Goal: Transaction & Acquisition: Subscribe to service/newsletter

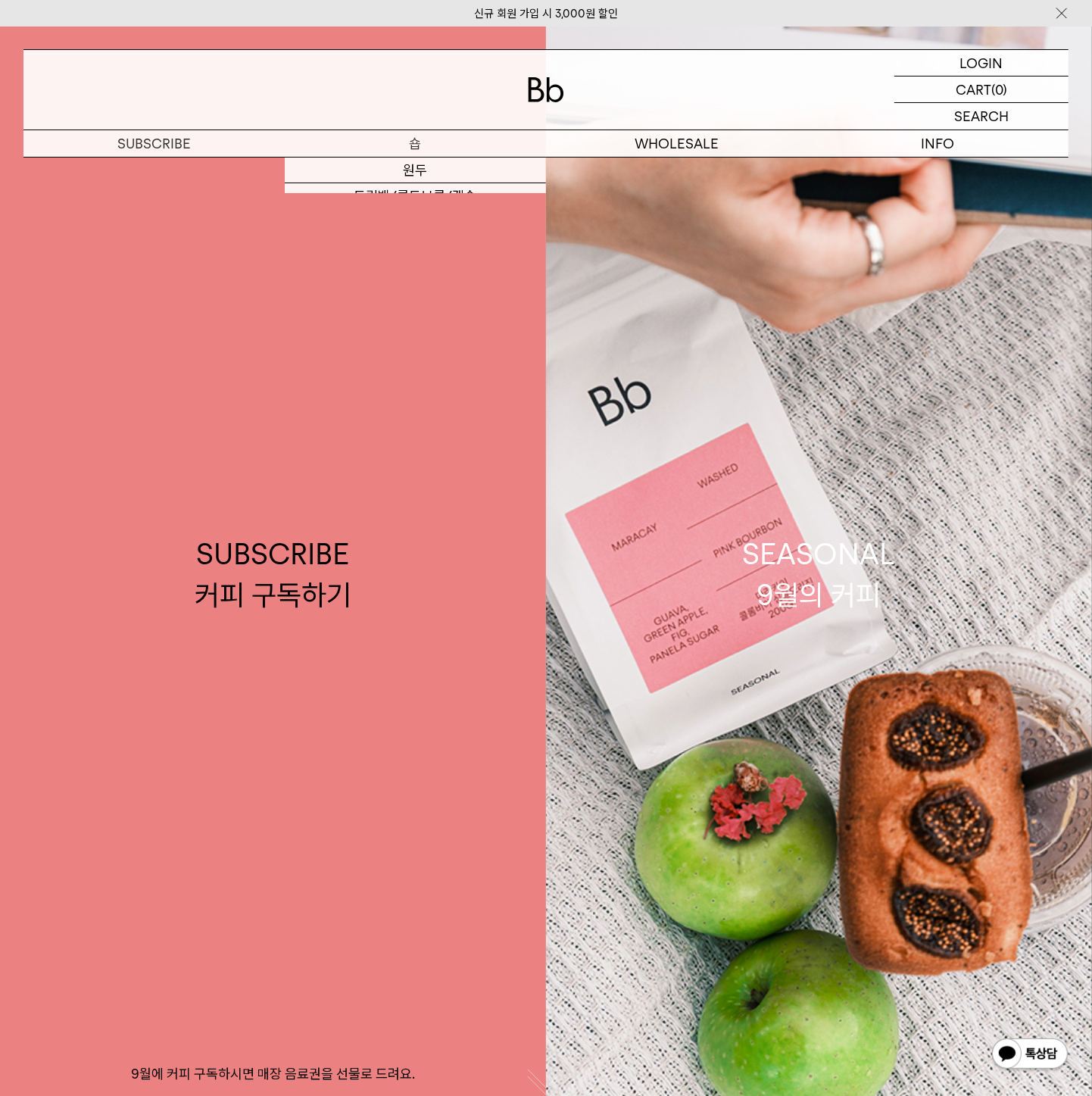
click at [418, 167] on link "SUBSCRIBE 커피 구독하기 9월에 커피 구독하시면 매장 음료권을 선물로 드려요." at bounding box center [273, 574] width 546 height 1096
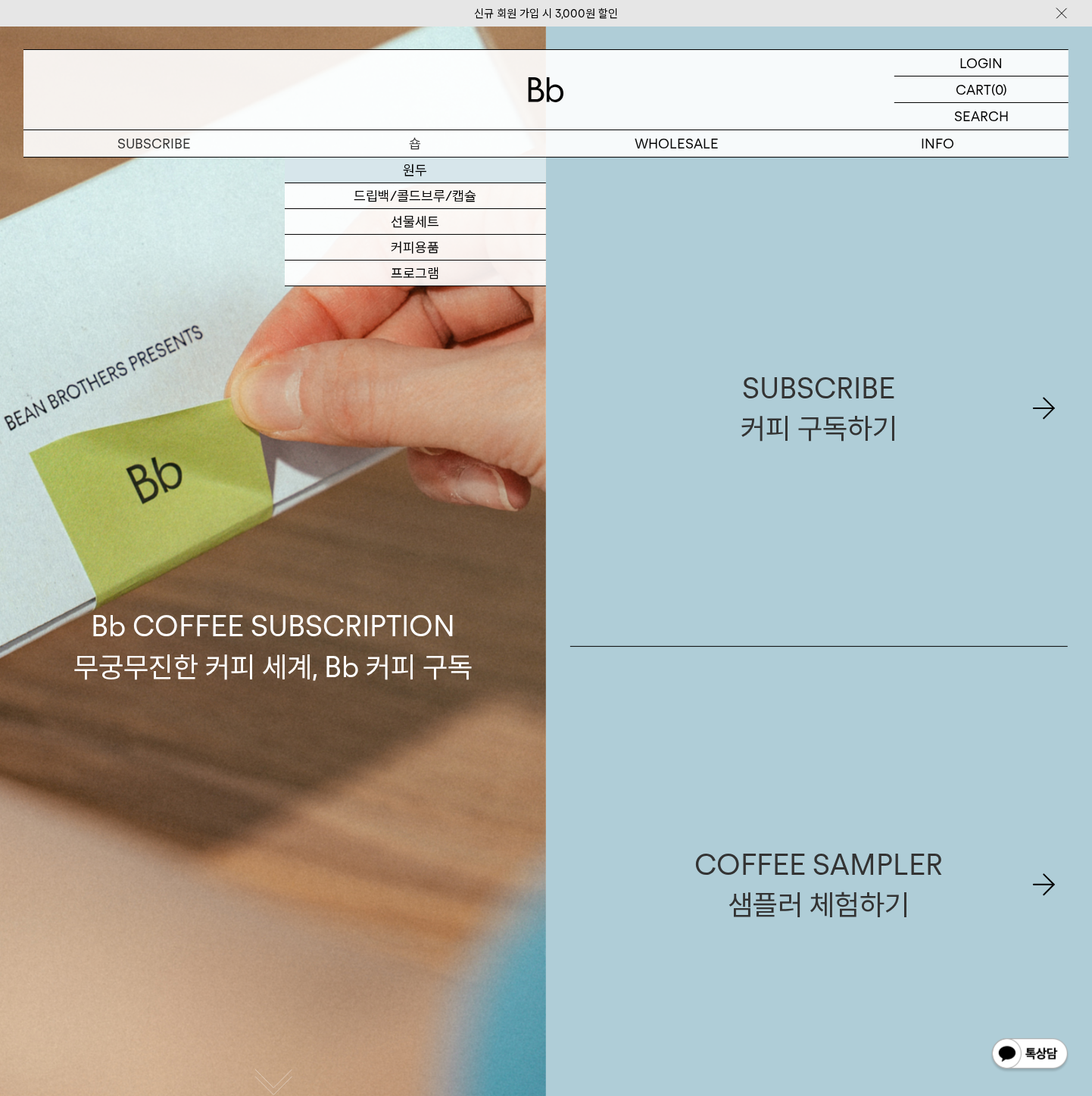
click at [414, 172] on link "원두" at bounding box center [414, 170] width 261 height 26
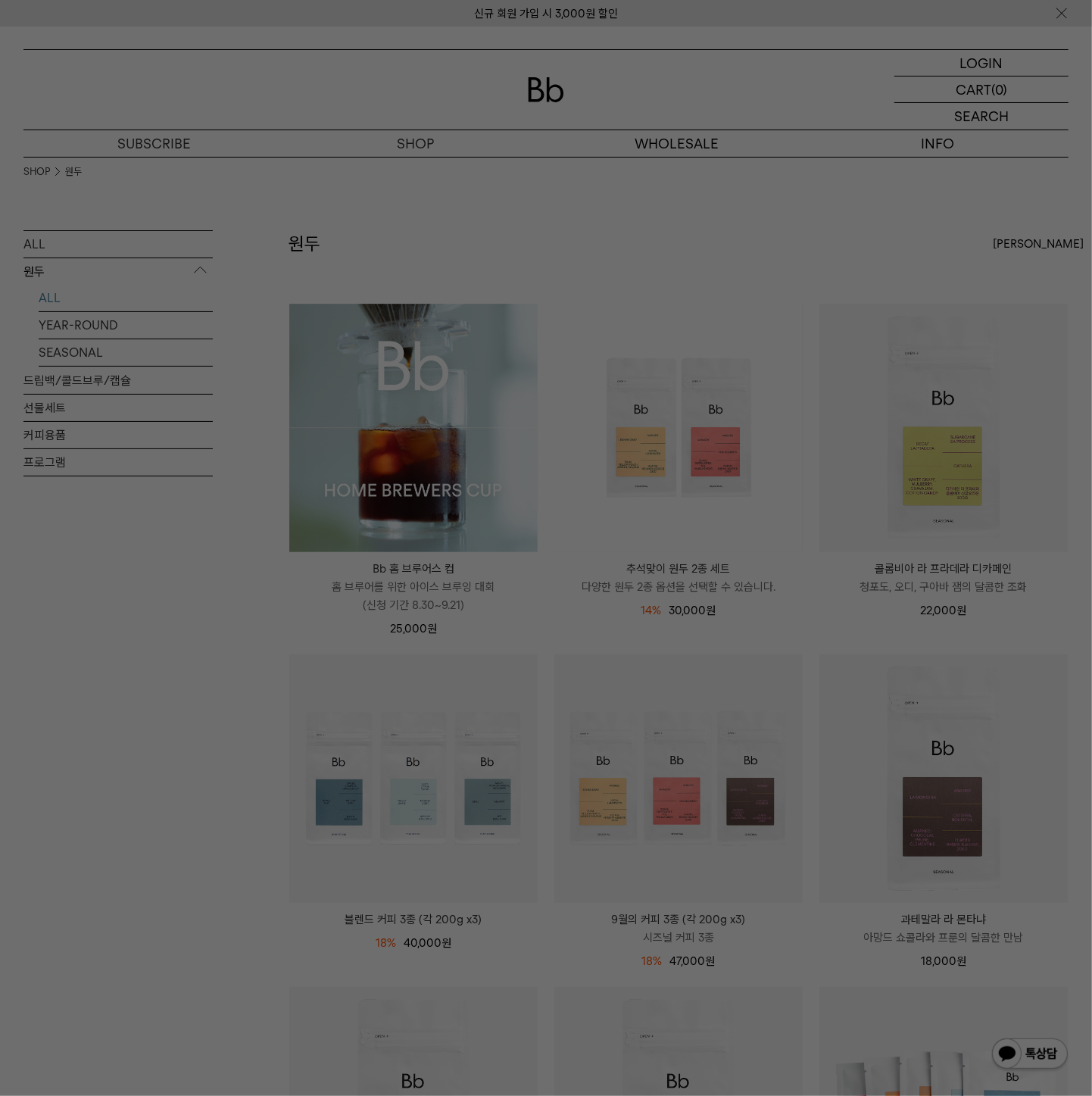
click at [399, 526] on div at bounding box center [546, 548] width 1092 height 1096
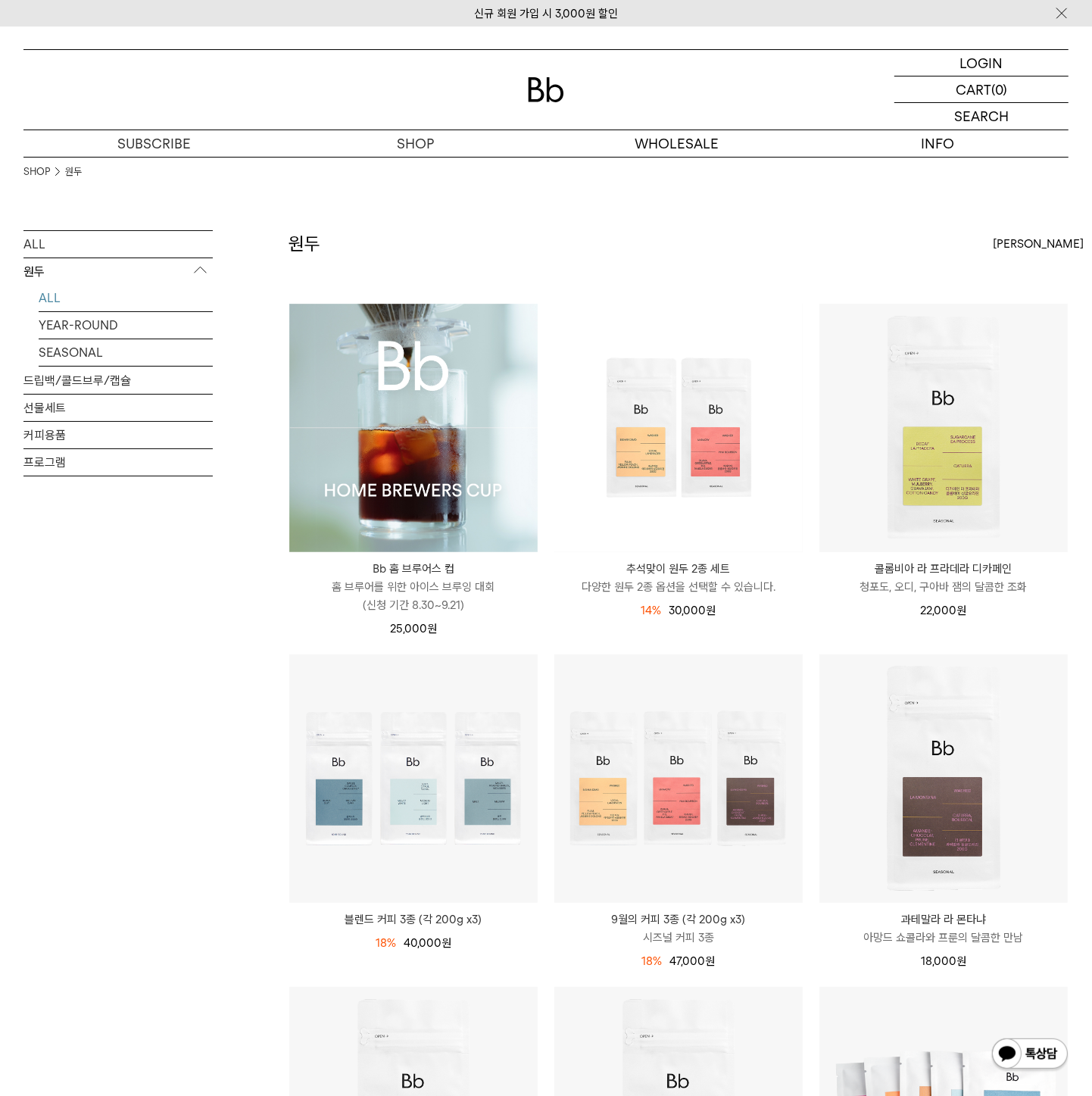
click at [416, 491] on img at bounding box center [414, 428] width 248 height 248
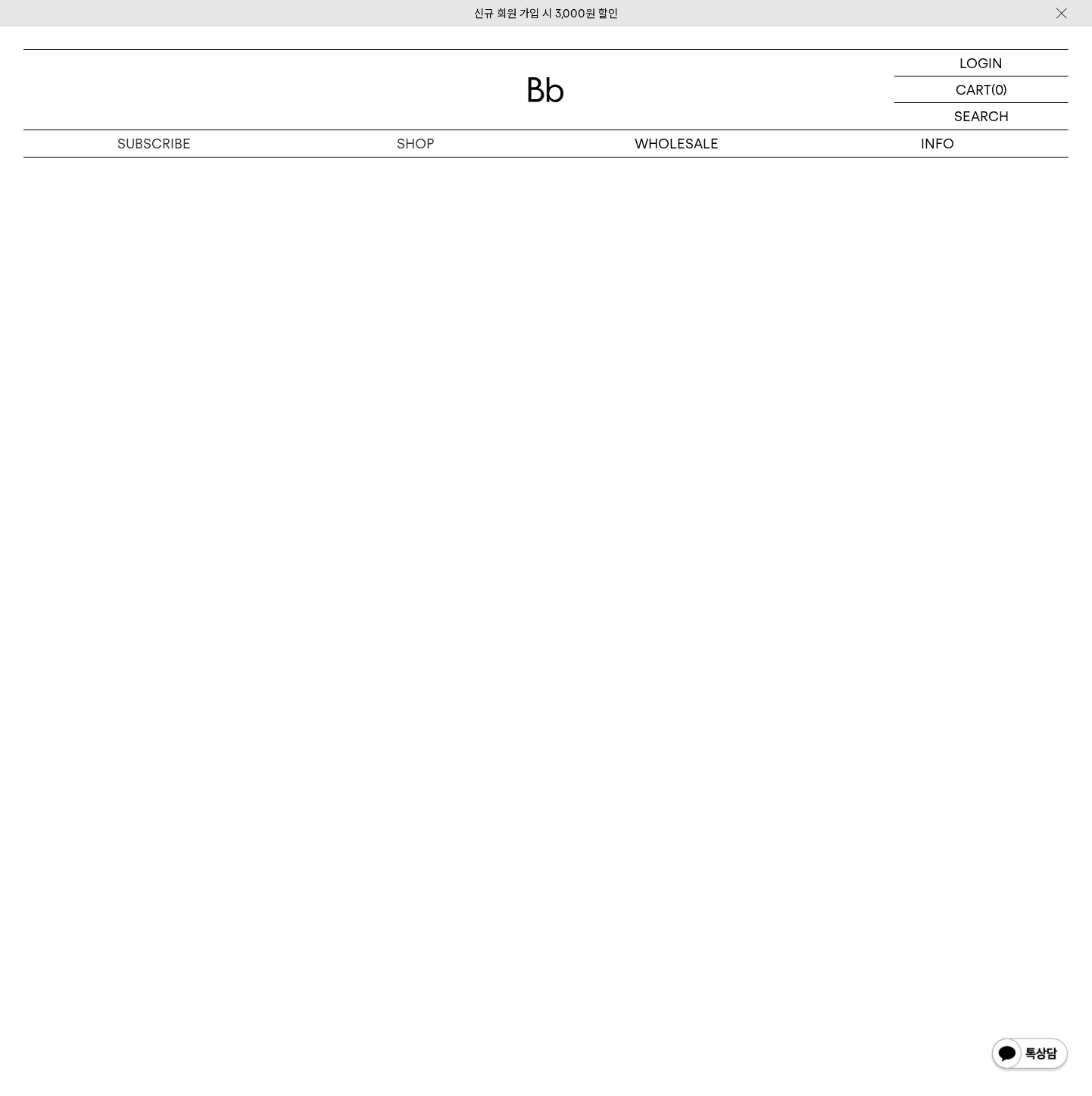
scroll to position [8614, 0]
